Goal: Navigation & Orientation: Understand site structure

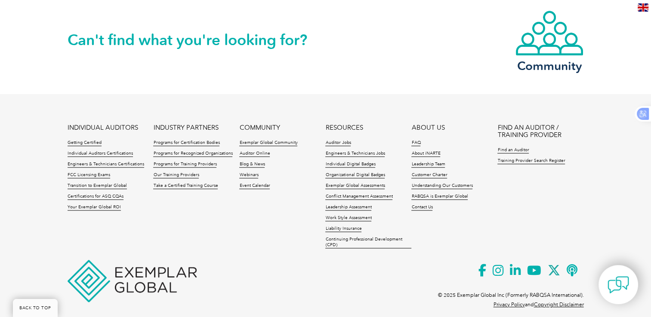
scroll to position [923, 0]
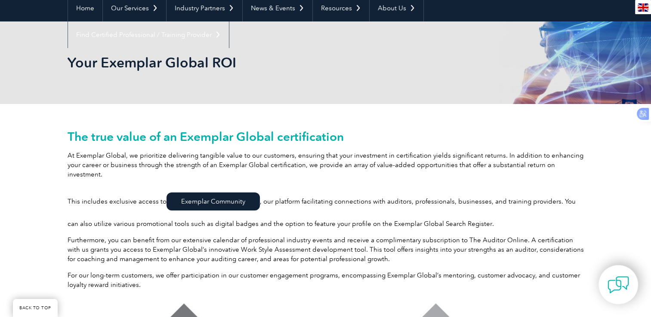
scroll to position [129, 0]
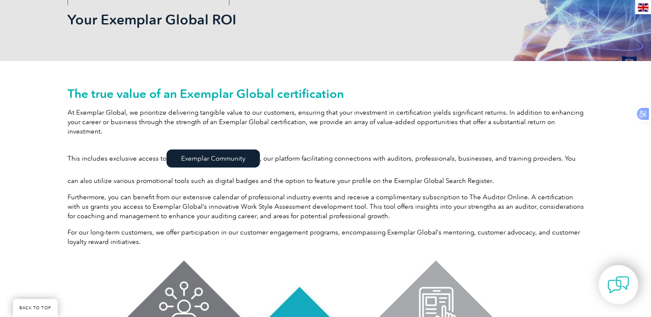
click at [226, 150] on link "Exemplar Community" at bounding box center [212, 159] width 93 height 18
